Goal: Transaction & Acquisition: Purchase product/service

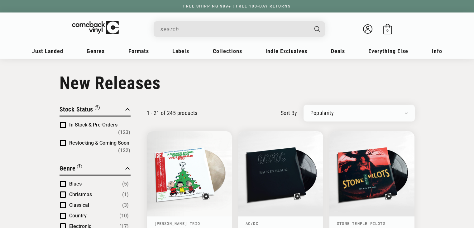
drag, startPoint x: 0, startPoint y: 0, endPoint x: 242, endPoint y: 23, distance: 243.2
click at [242, 23] on input "Search" at bounding box center [235, 29] width 148 height 13
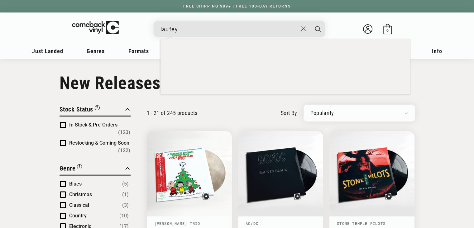
type input "laufey"
click at [310, 21] on button "Search" at bounding box center [318, 29] width 16 height 16
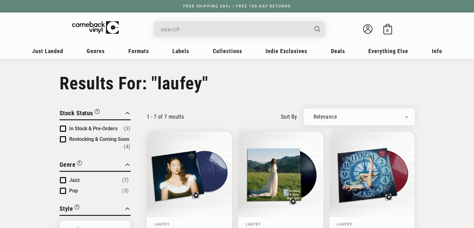
type input "laufey"
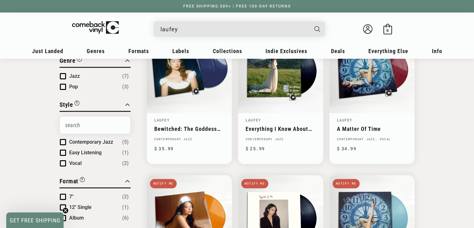
scroll to position [112, 0]
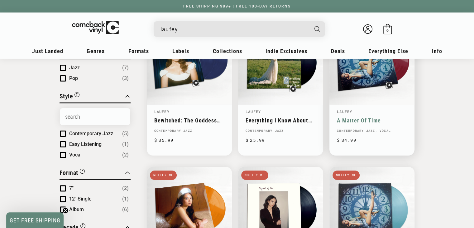
click at [359, 120] on link "A Matter Of Time" at bounding box center [372, 120] width 70 height 7
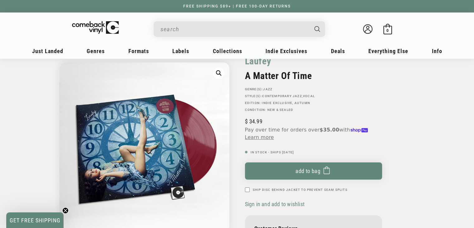
scroll to position [37, 0]
